Goal: Navigation & Orientation: Find specific page/section

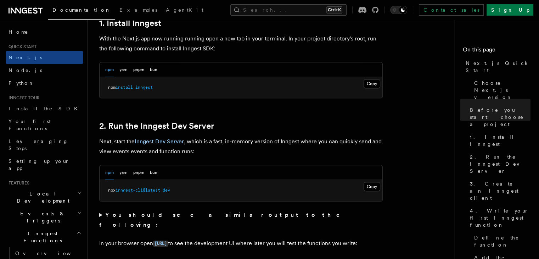
scroll to position [400, 0]
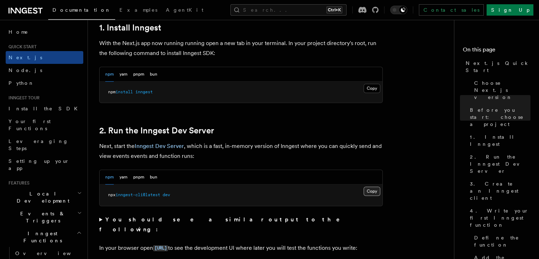
click at [368, 188] on button "Copy Copied" at bounding box center [371, 190] width 17 height 9
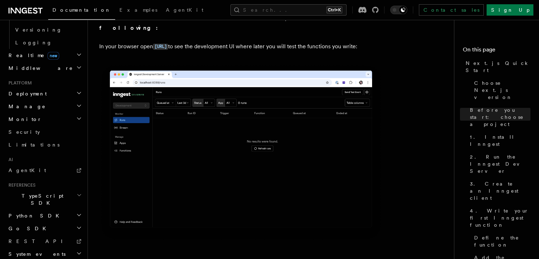
scroll to position [719, 0]
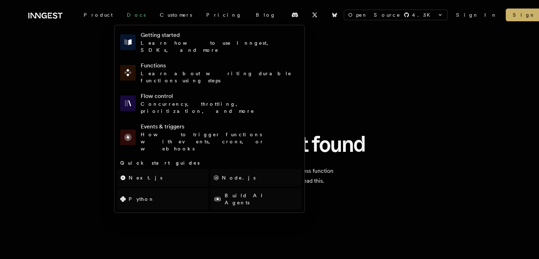
click at [120, 12] on link "Docs" at bounding box center [136, 15] width 33 height 13
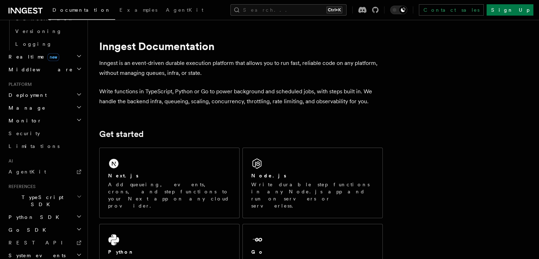
scroll to position [308, 0]
click at [23, 12] on icon at bounding box center [24, 11] width 5 height 6
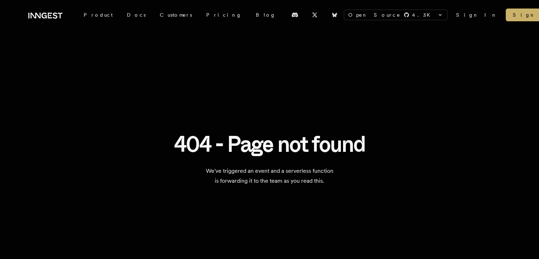
click at [44, 15] on icon at bounding box center [45, 15] width 34 height 9
